Goal: Contribute content: Add original content to the website for others to see

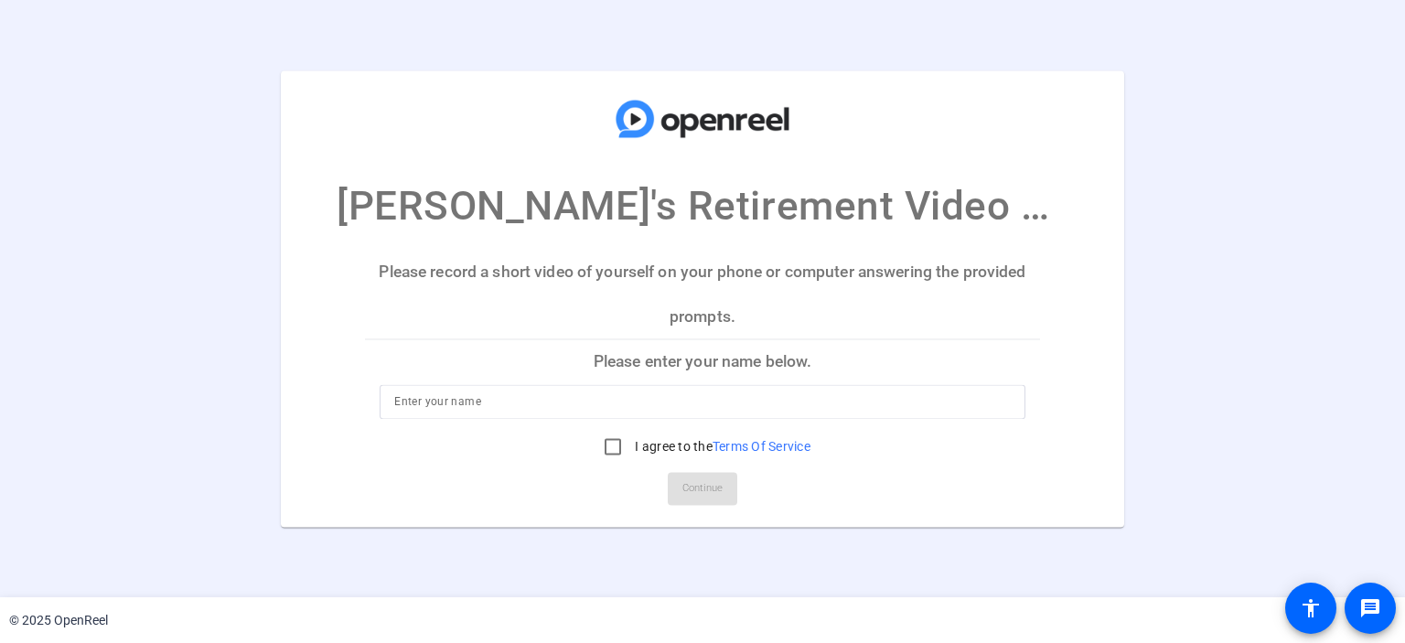
click at [615, 409] on input at bounding box center [701, 401] width 615 height 22
type input "[PERSON_NAME]"
click at [611, 441] on input "I agree to the Terms Of Service" at bounding box center [612, 446] width 37 height 37
checkbox input "true"
click at [702, 499] on span "Continue" at bounding box center [702, 488] width 40 height 27
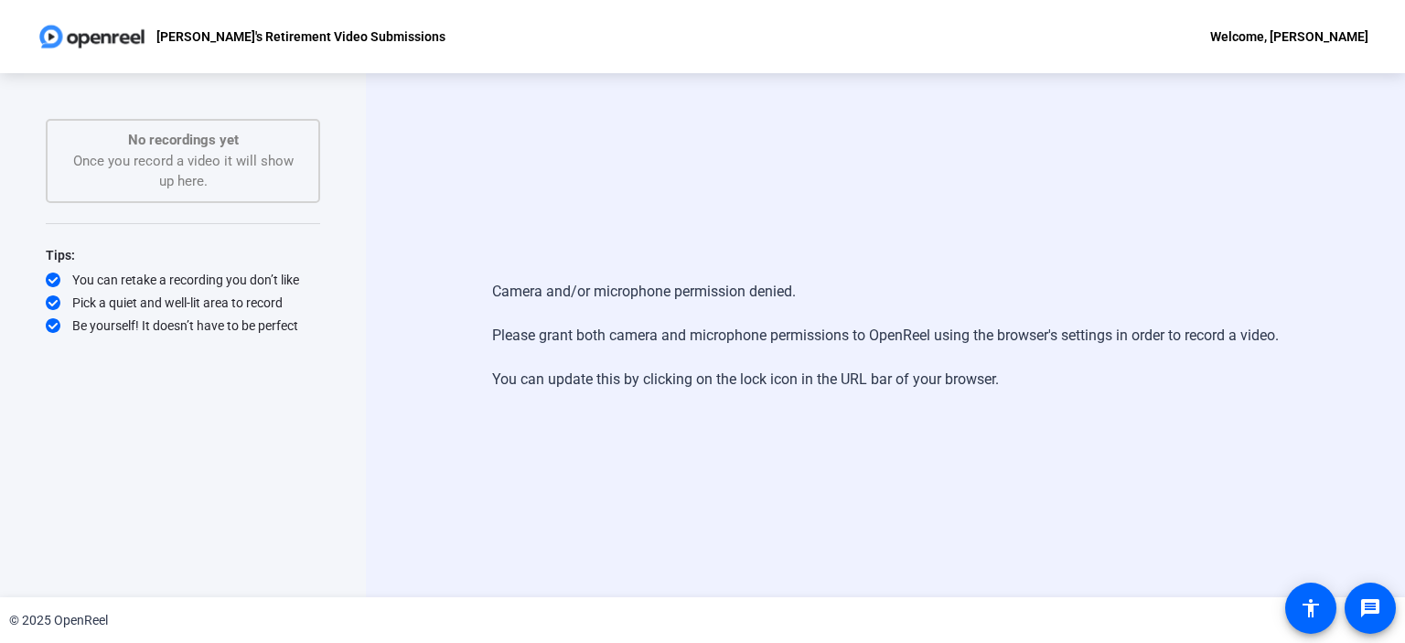
click at [512, 200] on div "Camera and/or microphone permission denied. Please grant both camera and microp…" at bounding box center [885, 335] width 1039 height 524
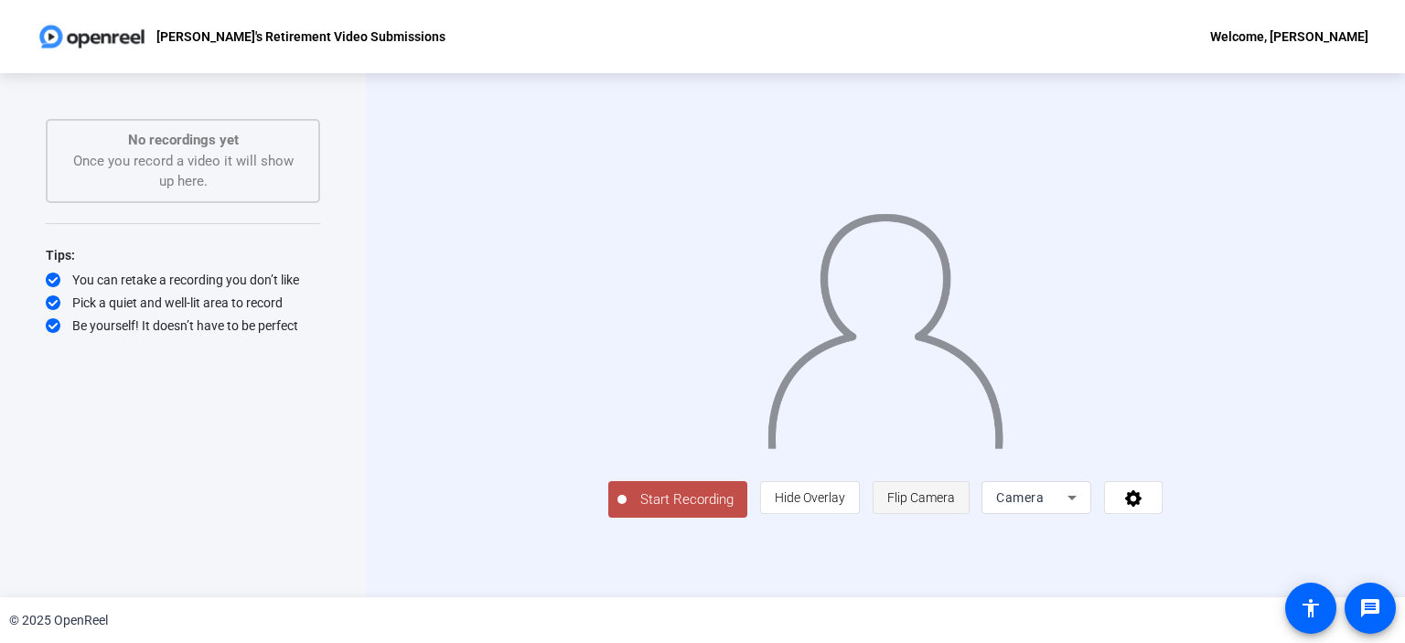
click at [955, 505] on span "Flip Camera" at bounding box center [921, 497] width 68 height 15
click at [626, 510] on span "Start Recording" at bounding box center [686, 499] width 121 height 21
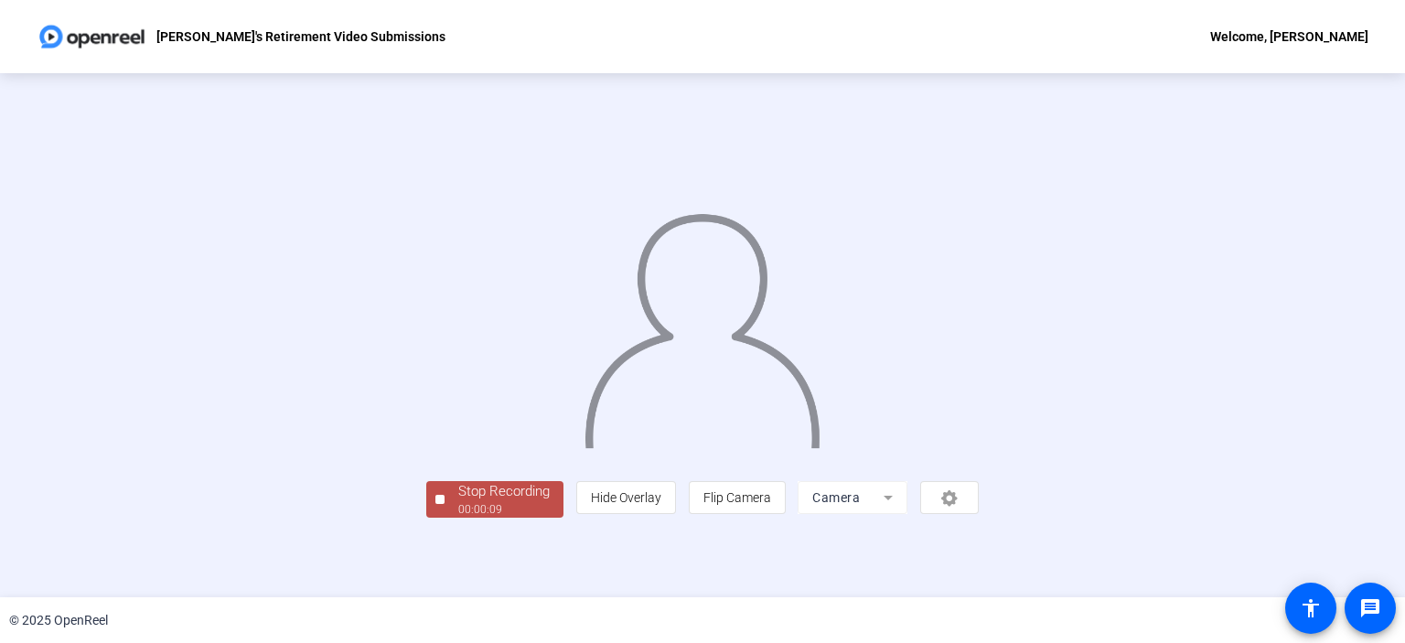
scroll to position [67, 0]
click at [458, 502] on div "Stop Recording" at bounding box center [503, 491] width 91 height 21
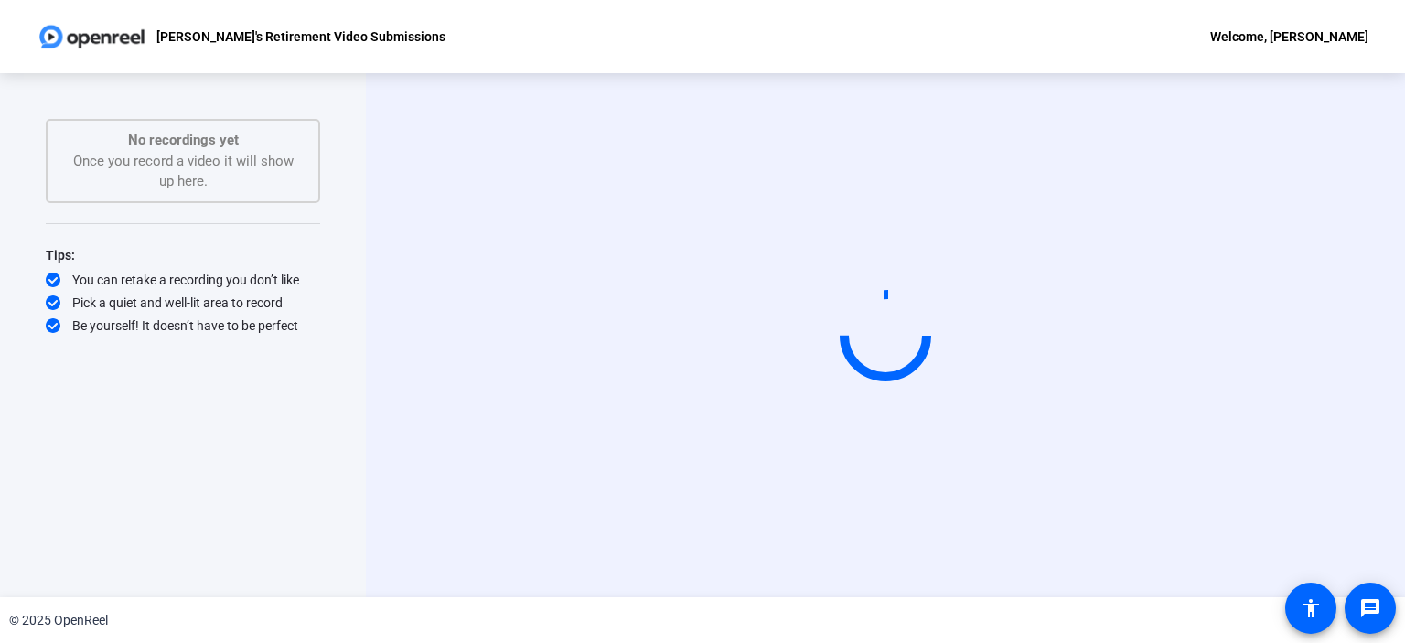
scroll to position [0, 0]
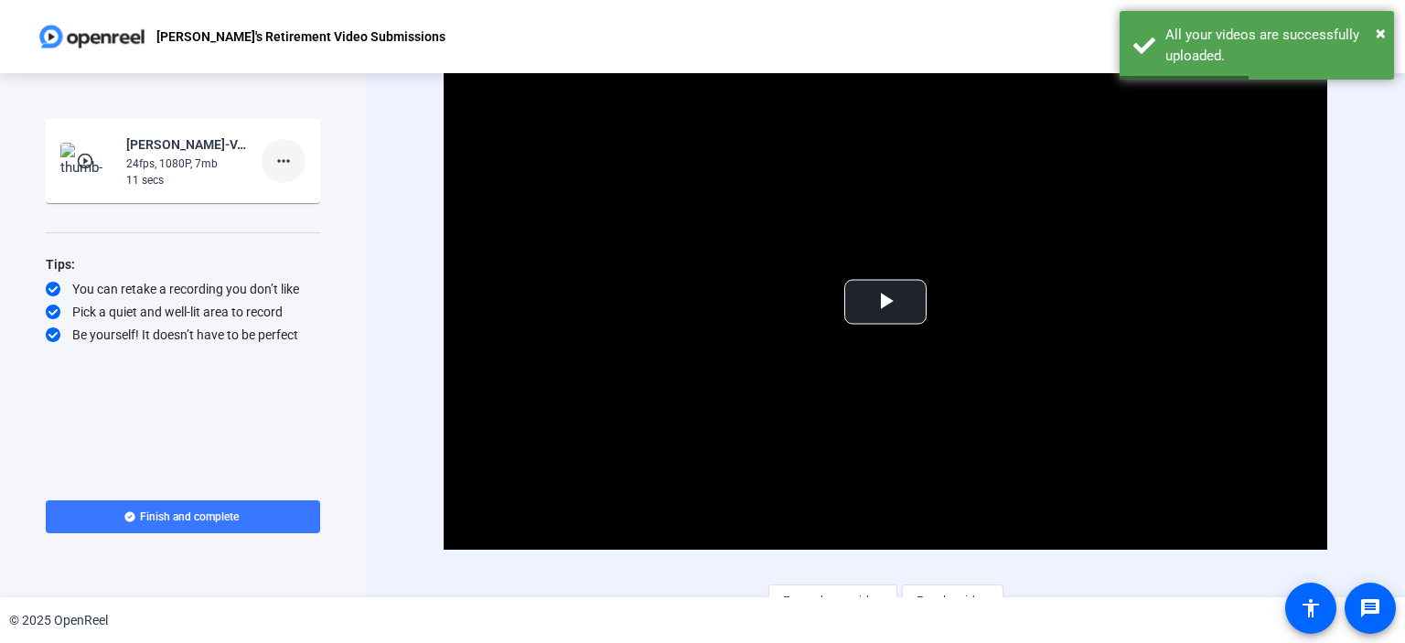
click at [292, 165] on mat-icon "more_horiz" at bounding box center [284, 161] width 22 height 22
click at [305, 200] on span "Delete clip" at bounding box center [312, 199] width 73 height 22
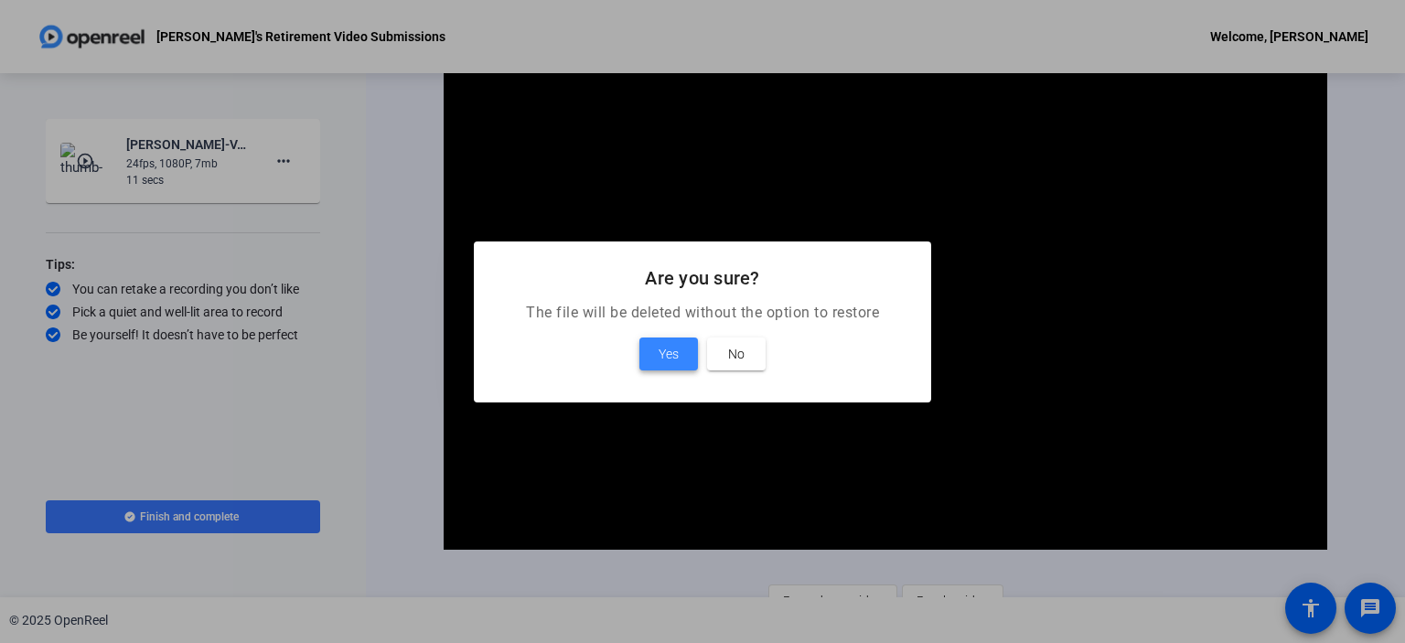
click at [653, 346] on span at bounding box center [668, 354] width 59 height 44
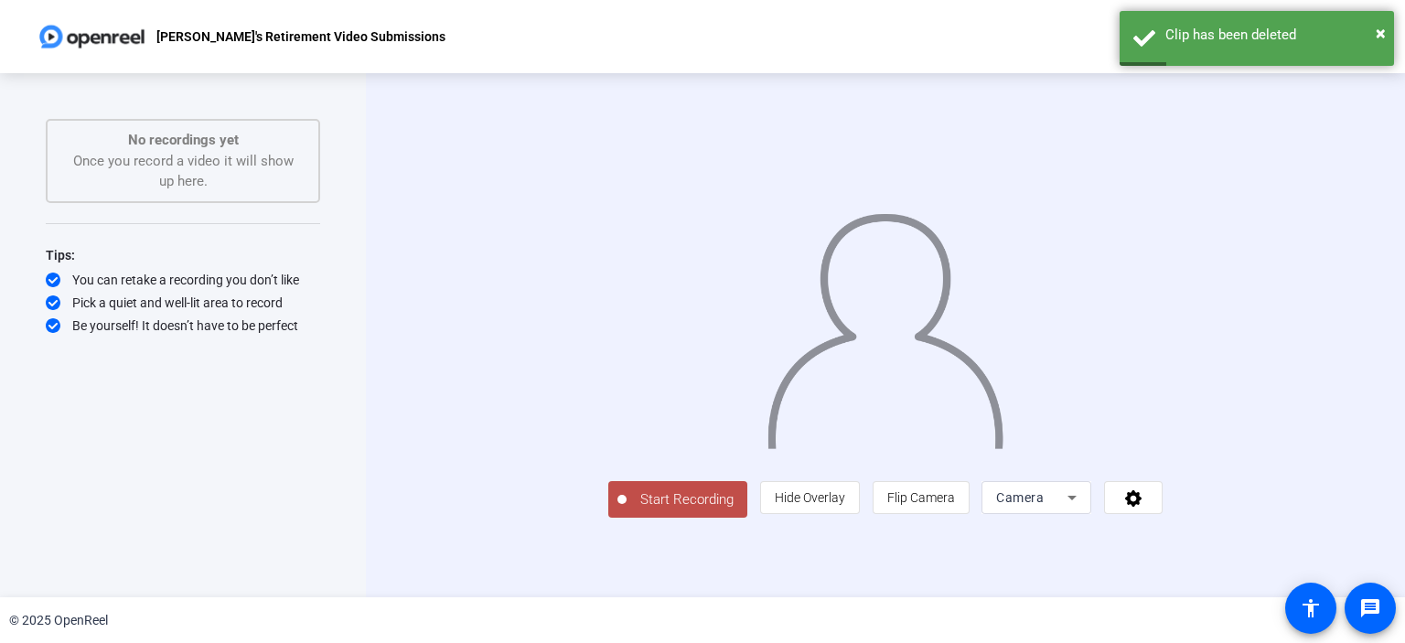
click at [626, 510] on span "Start Recording" at bounding box center [686, 499] width 121 height 21
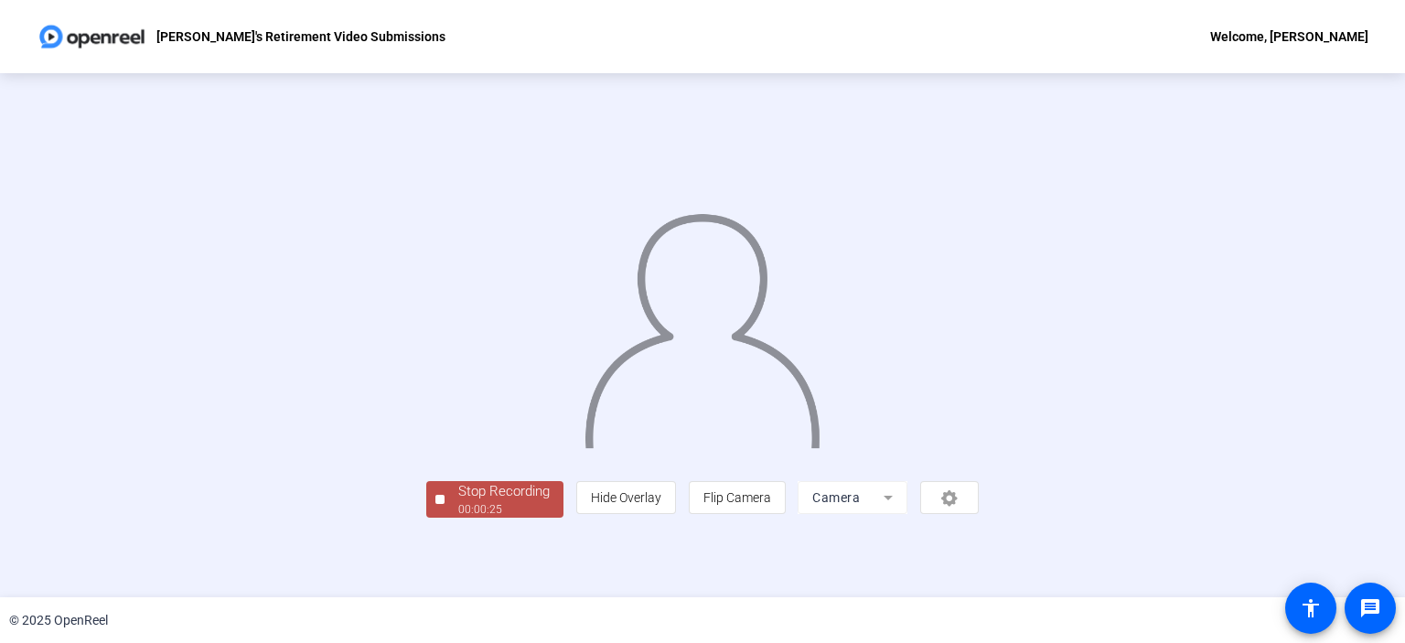
scroll to position [45, 0]
click at [458, 502] on div "Stop Recording" at bounding box center [503, 491] width 91 height 21
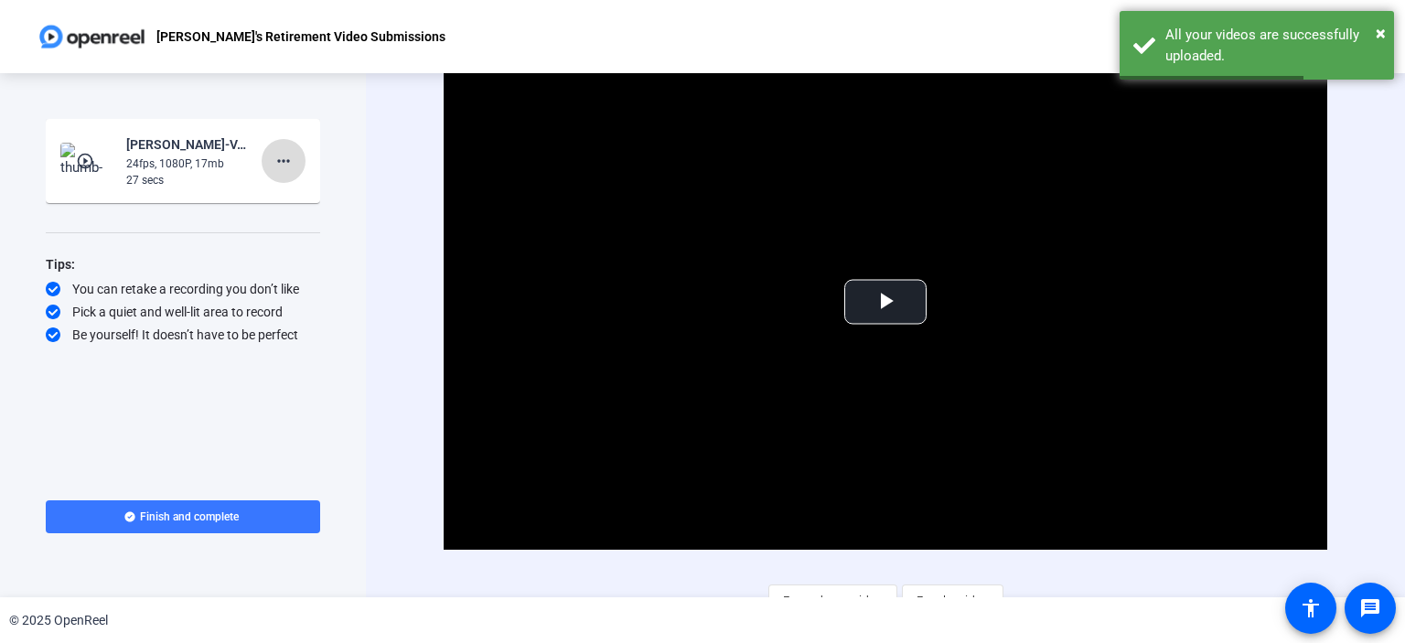
click at [283, 161] on mat-icon "more_horiz" at bounding box center [284, 161] width 22 height 22
click at [310, 197] on span "Delete clip" at bounding box center [312, 199] width 73 height 22
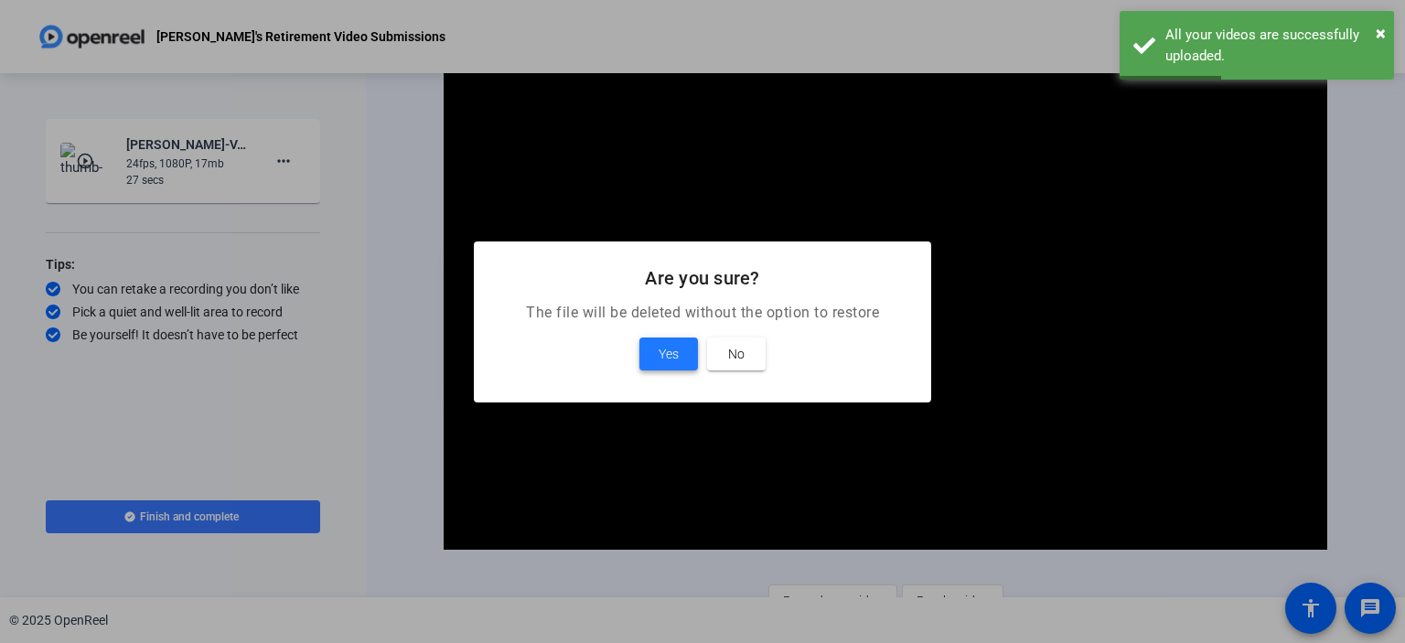
click at [671, 356] on span "Yes" at bounding box center [668, 354] width 20 height 22
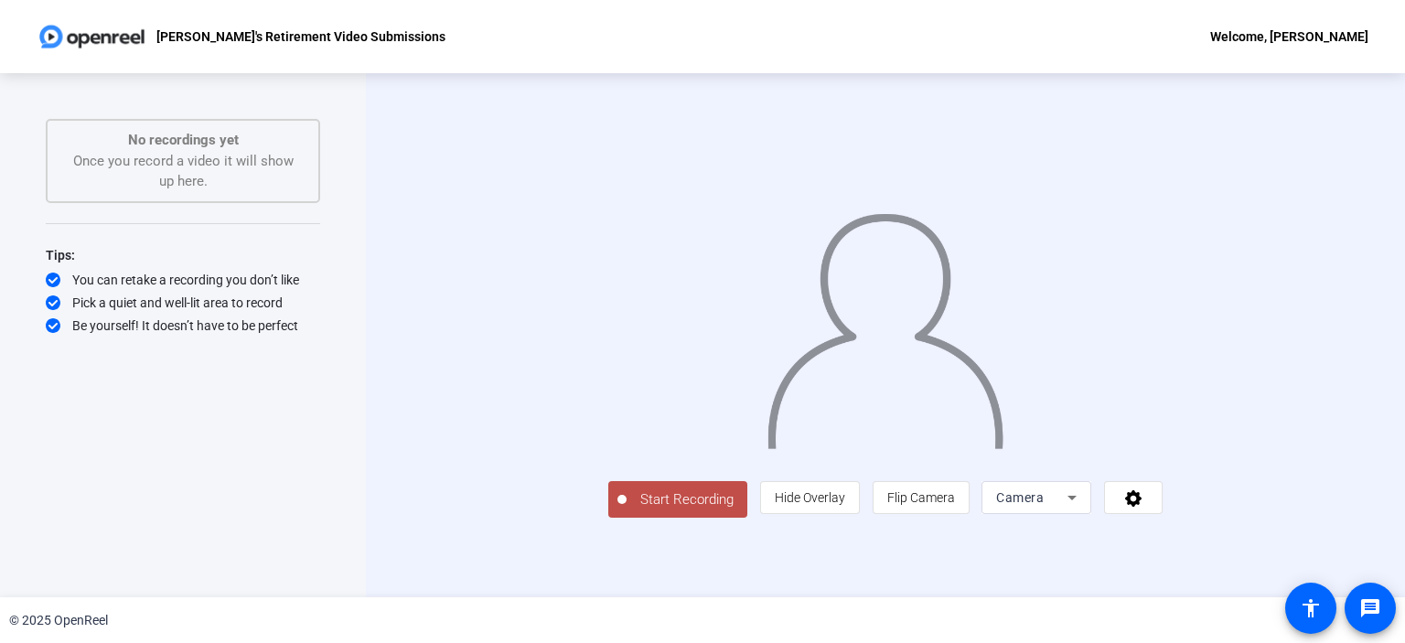
click at [626, 510] on span "Start Recording" at bounding box center [686, 499] width 121 height 21
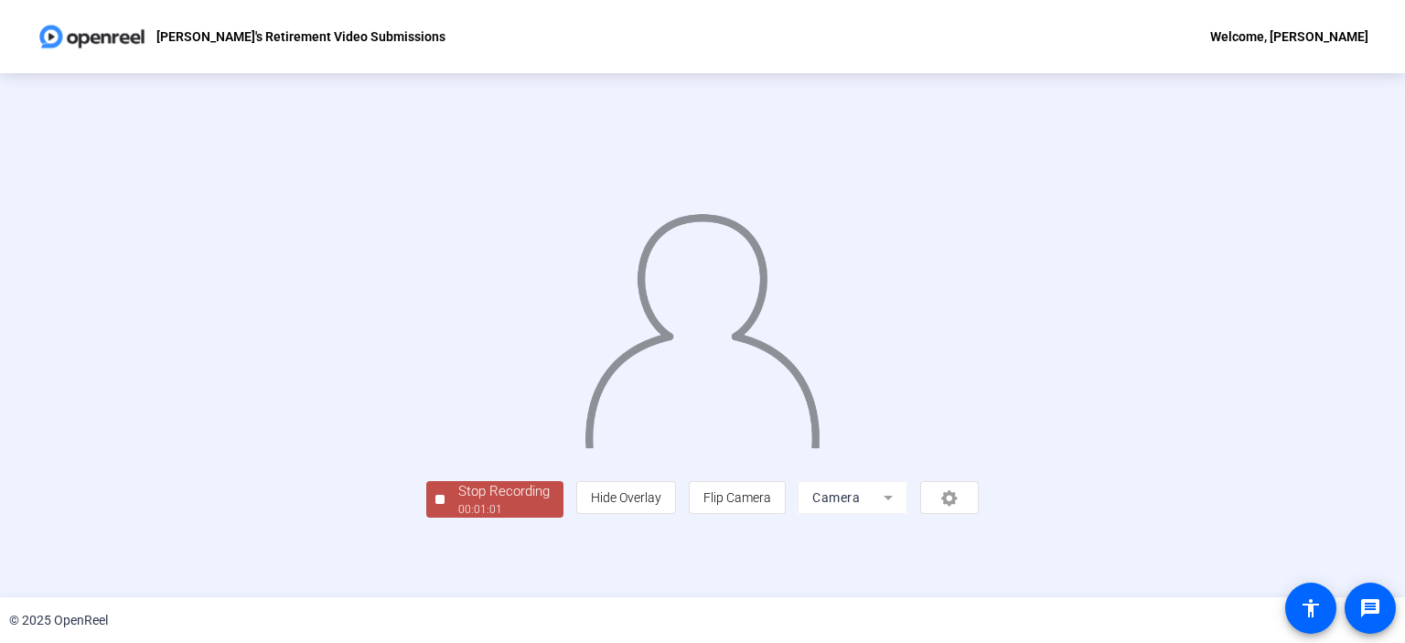
scroll to position [67, 0]
click at [426, 518] on div "Stop Recording 00:01:02 person Hide Overlay flip Flip Camera Camera" at bounding box center [702, 335] width 552 height 365
click at [458, 502] on div "Stop Recording" at bounding box center [503, 491] width 91 height 21
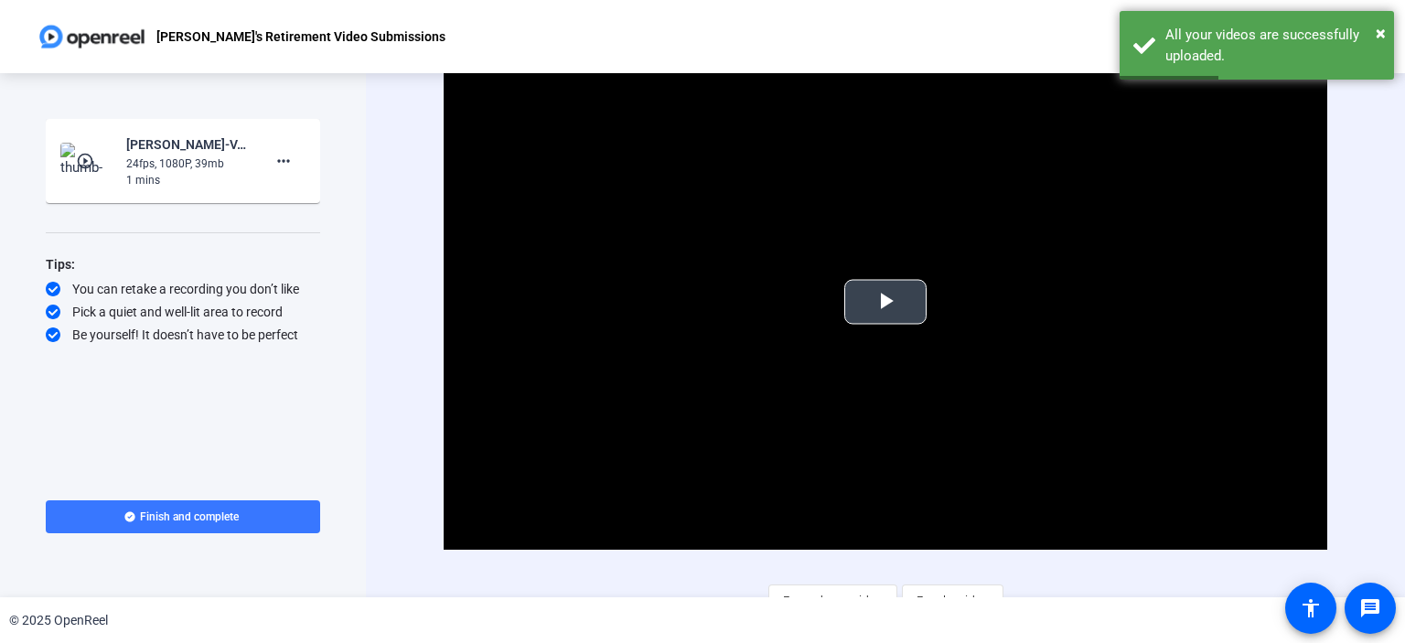
click at [885, 302] on span "Video Player" at bounding box center [885, 302] width 0 height 0
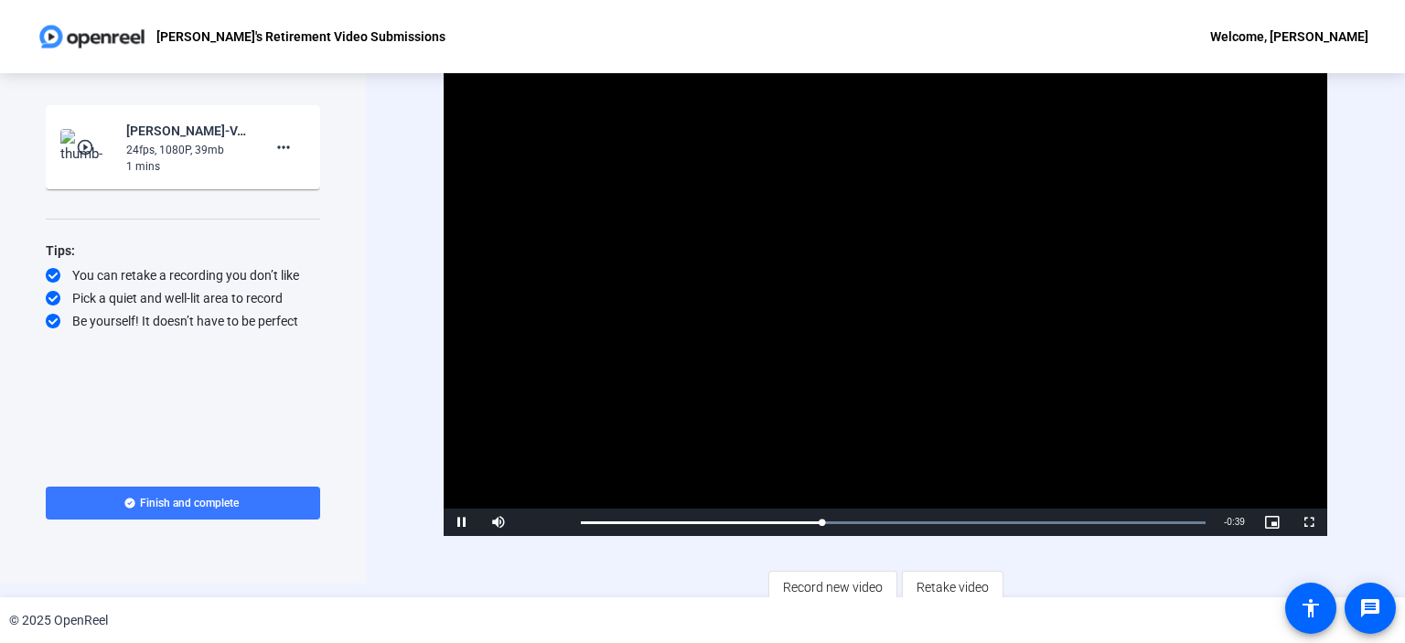
scroll to position [22, 0]
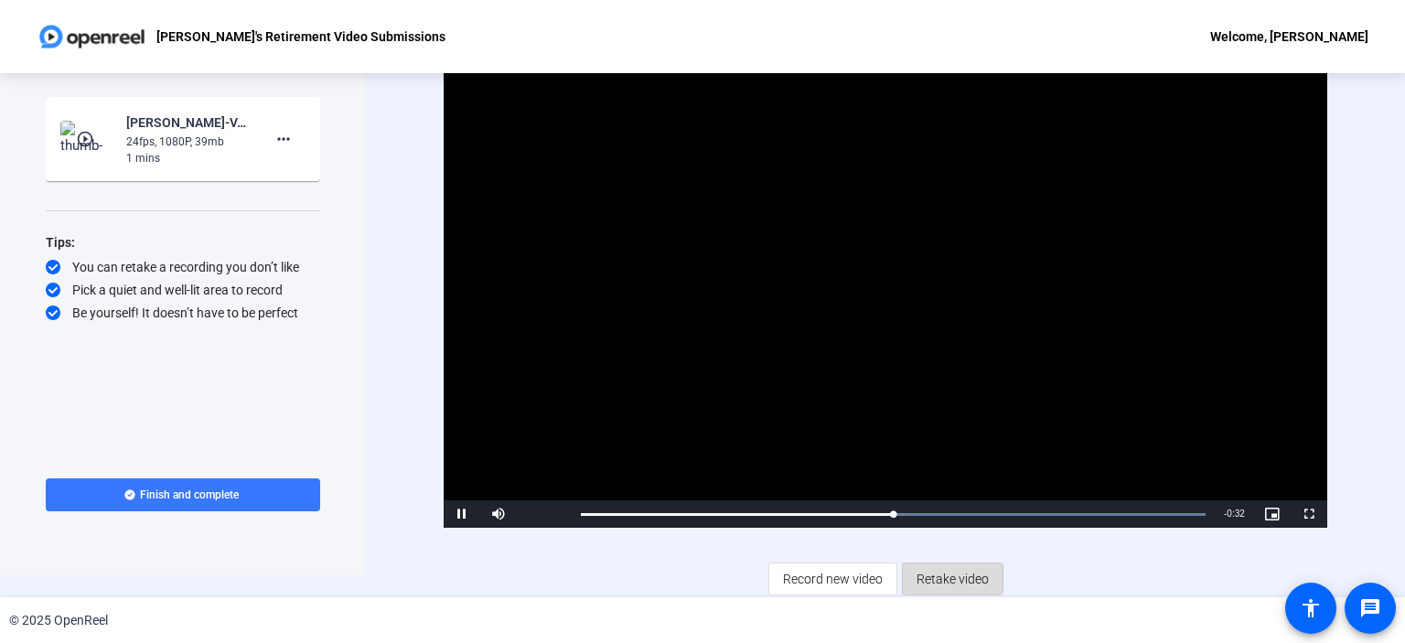
click at [925, 574] on span "Retake video" at bounding box center [952, 578] width 72 height 35
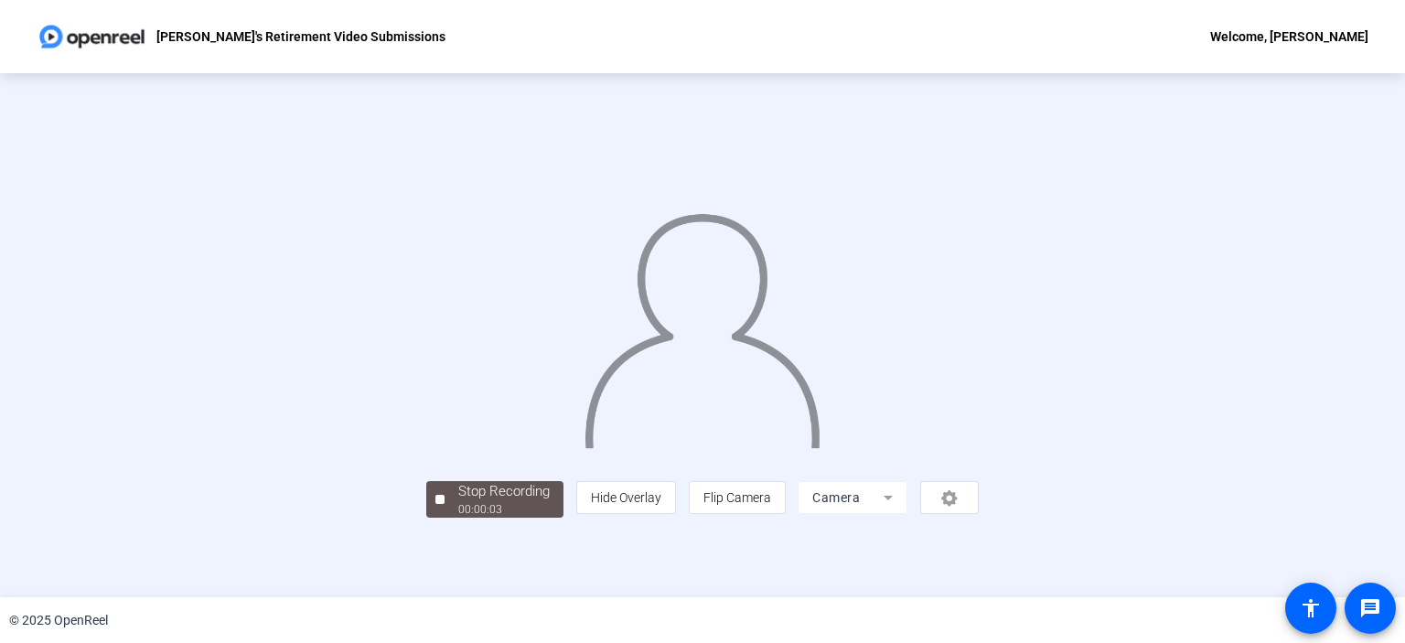
scroll to position [67, 0]
click at [771, 505] on span "Flip Camera" at bounding box center [737, 497] width 68 height 15
click at [426, 518] on div "Stop Recording 00:00:12 person Hide Overlay flip Flip Camera Camera" at bounding box center [702, 497] width 552 height 40
click at [458, 502] on div "Stop Recording" at bounding box center [503, 491] width 91 height 21
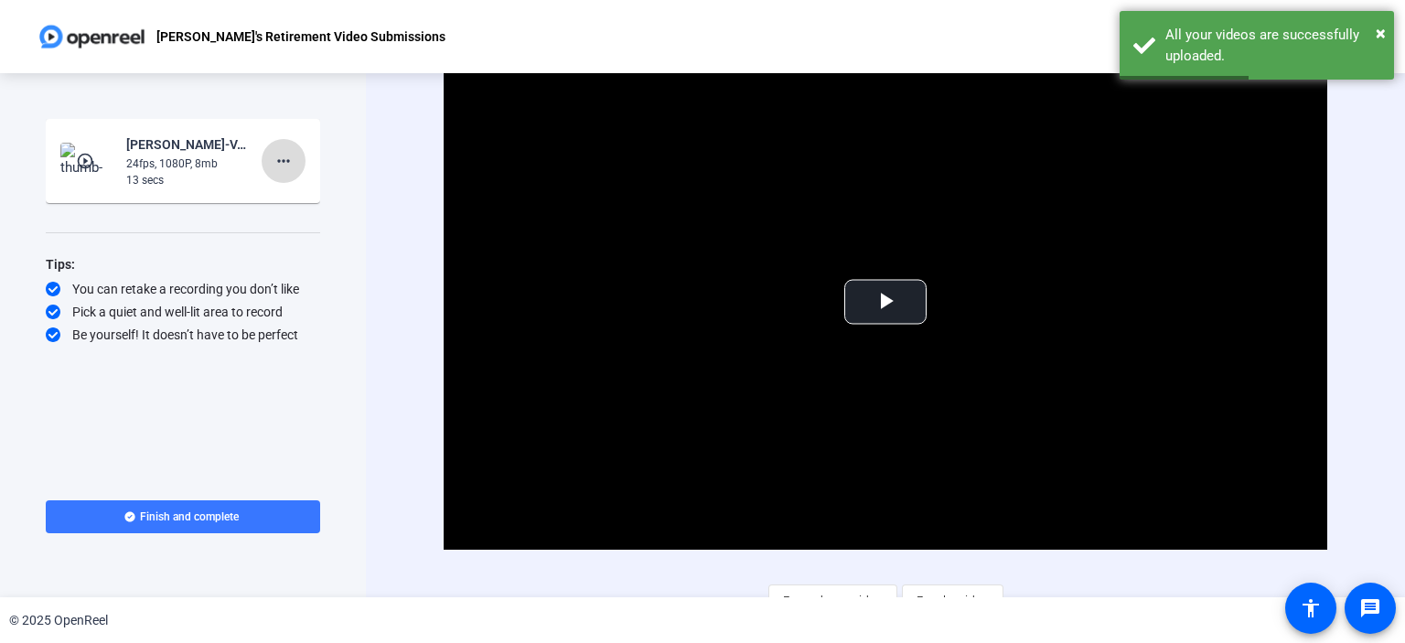
click at [285, 155] on mat-icon "more_horiz" at bounding box center [284, 161] width 22 height 22
click at [852, 286] on div at bounding box center [702, 321] width 1405 height 643
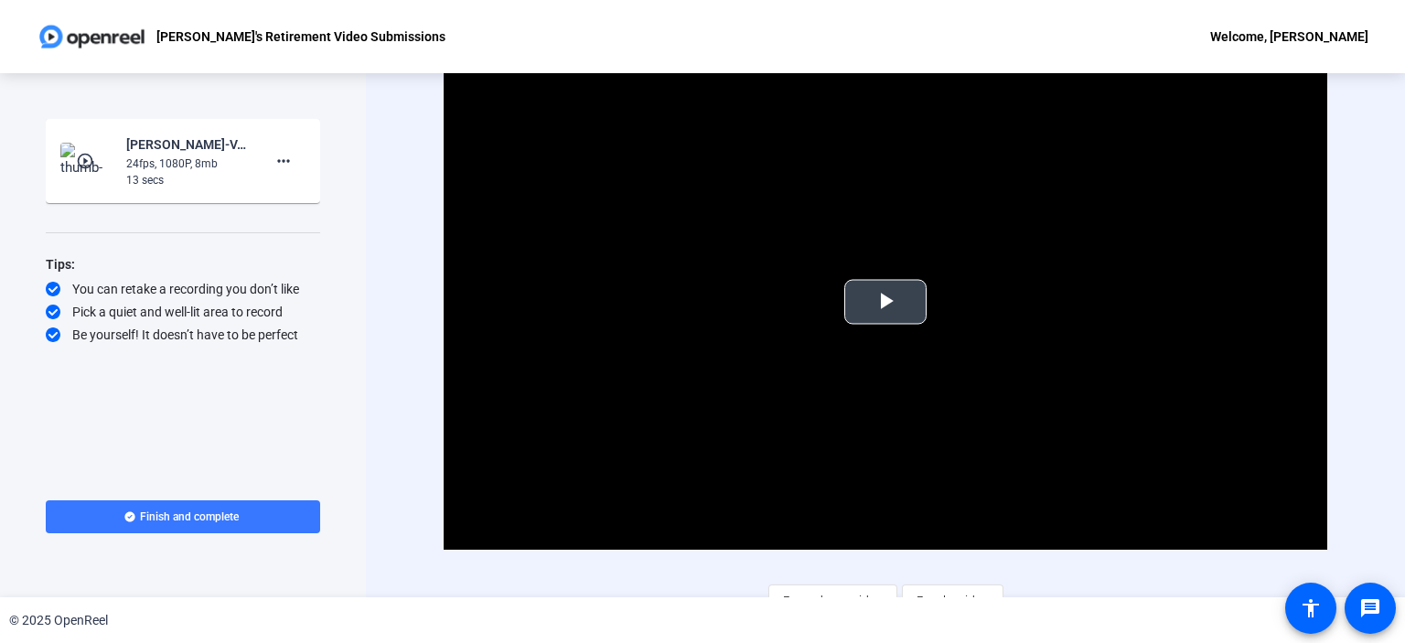
click at [885, 302] on span "Video Player" at bounding box center [885, 302] width 0 height 0
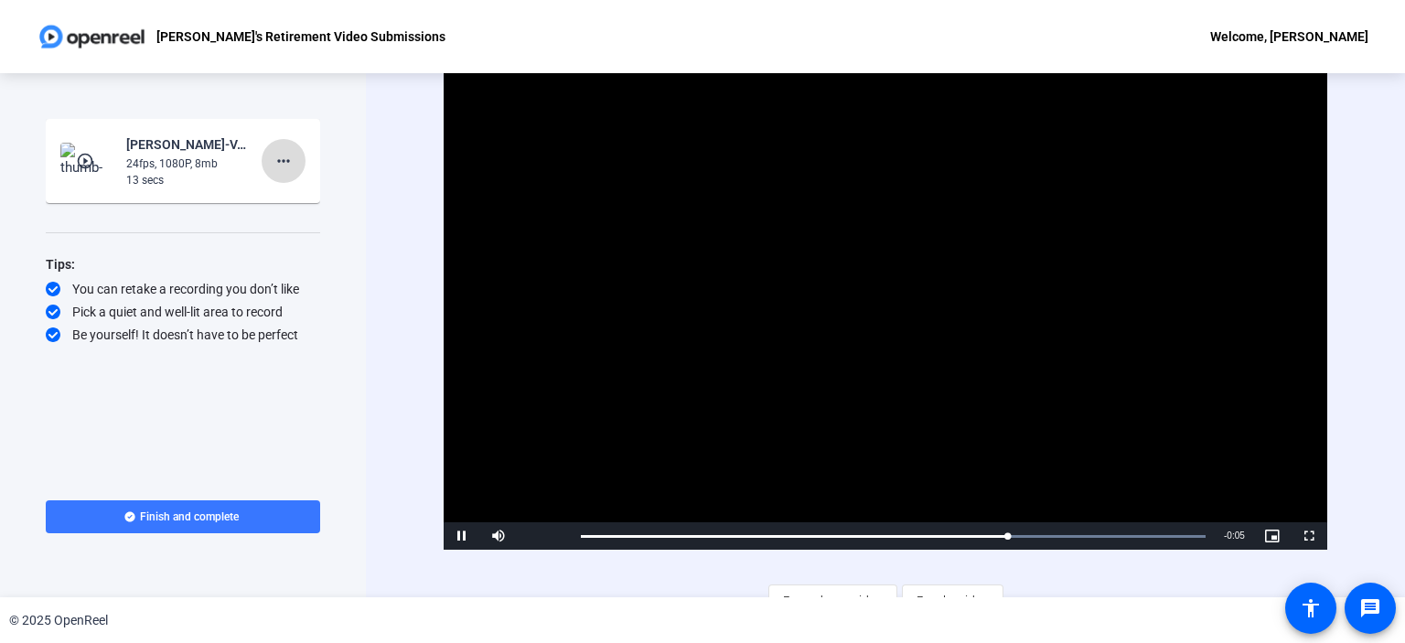
click at [300, 164] on span at bounding box center [284, 161] width 44 height 44
click at [300, 226] on span "Retake" at bounding box center [312, 222] width 73 height 22
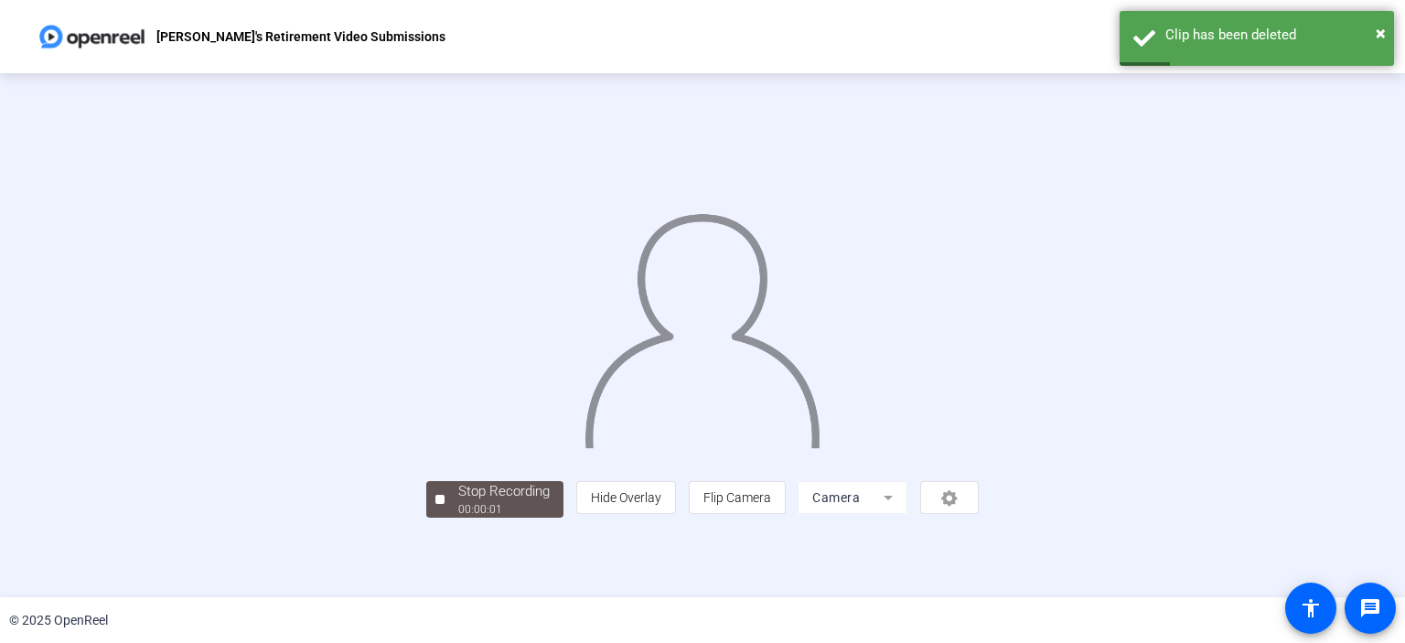
scroll to position [58, 0]
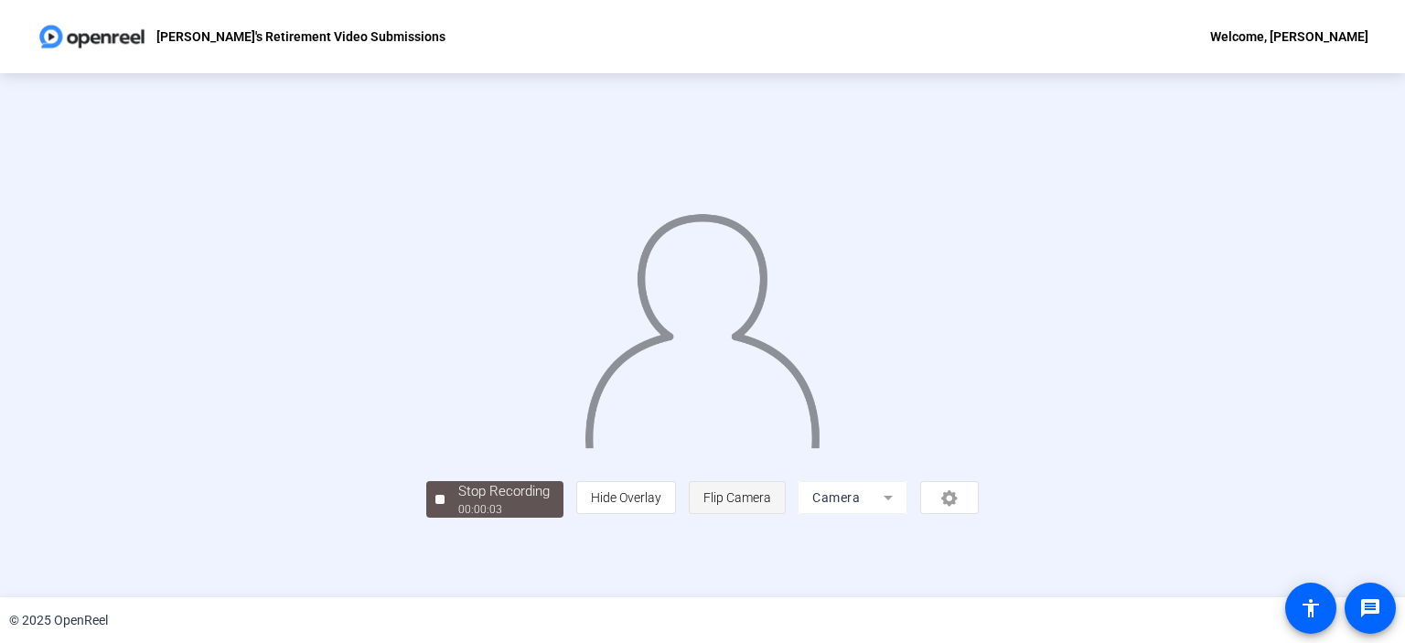
click at [771, 505] on span "Flip Camera" at bounding box center [737, 497] width 68 height 15
click at [458, 502] on div "Stop Recording" at bounding box center [503, 491] width 91 height 21
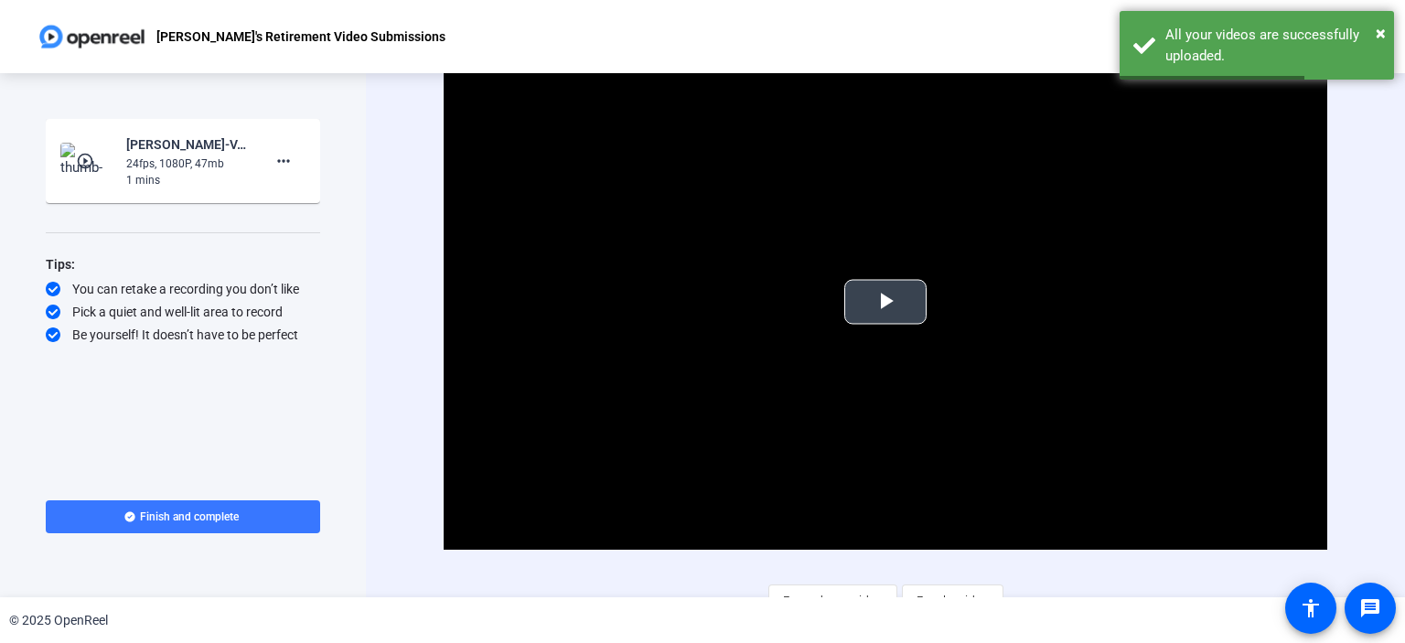
click at [885, 302] on span "Video Player" at bounding box center [885, 302] width 0 height 0
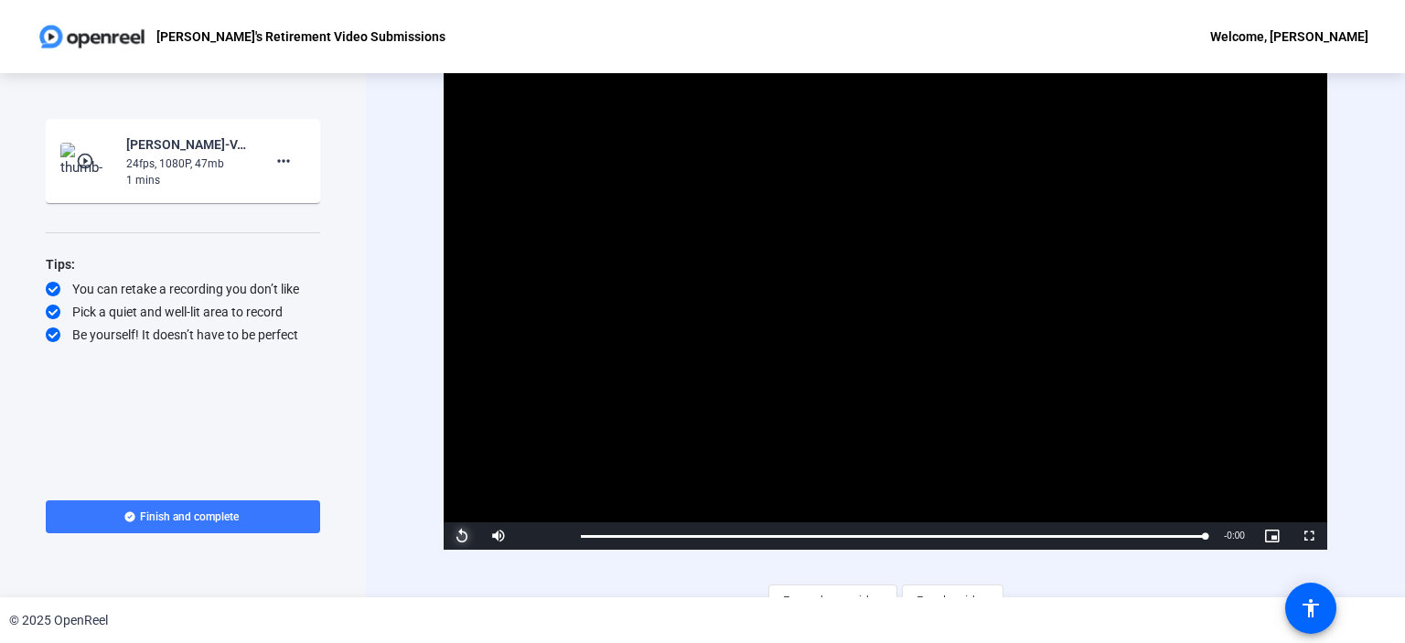
click at [468, 536] on span "Video Player" at bounding box center [462, 536] width 37 height 0
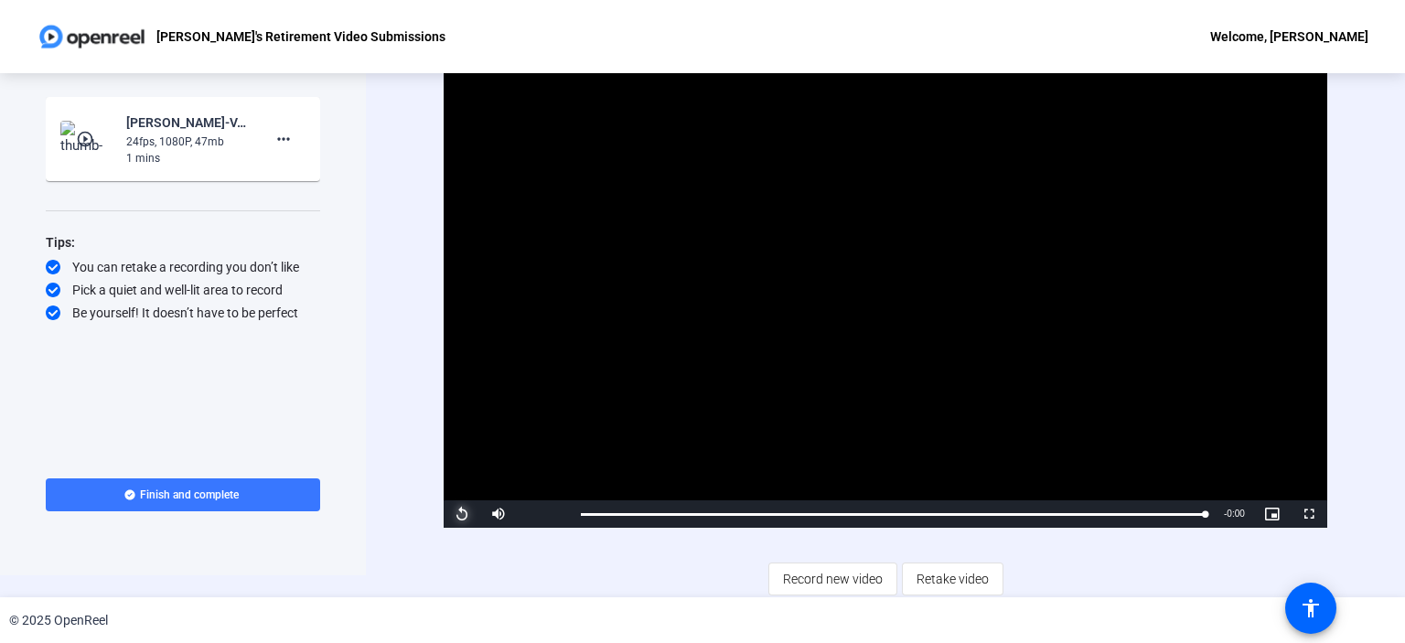
click at [461, 514] on span "Video Player" at bounding box center [462, 514] width 37 height 0
click at [633, 515] on div "Loaded : 100.00% 0:06 0:01" at bounding box center [893, 513] width 643 height 27
click at [184, 493] on span "Finish and complete" at bounding box center [189, 494] width 99 height 15
